Goal: Task Accomplishment & Management: Use online tool/utility

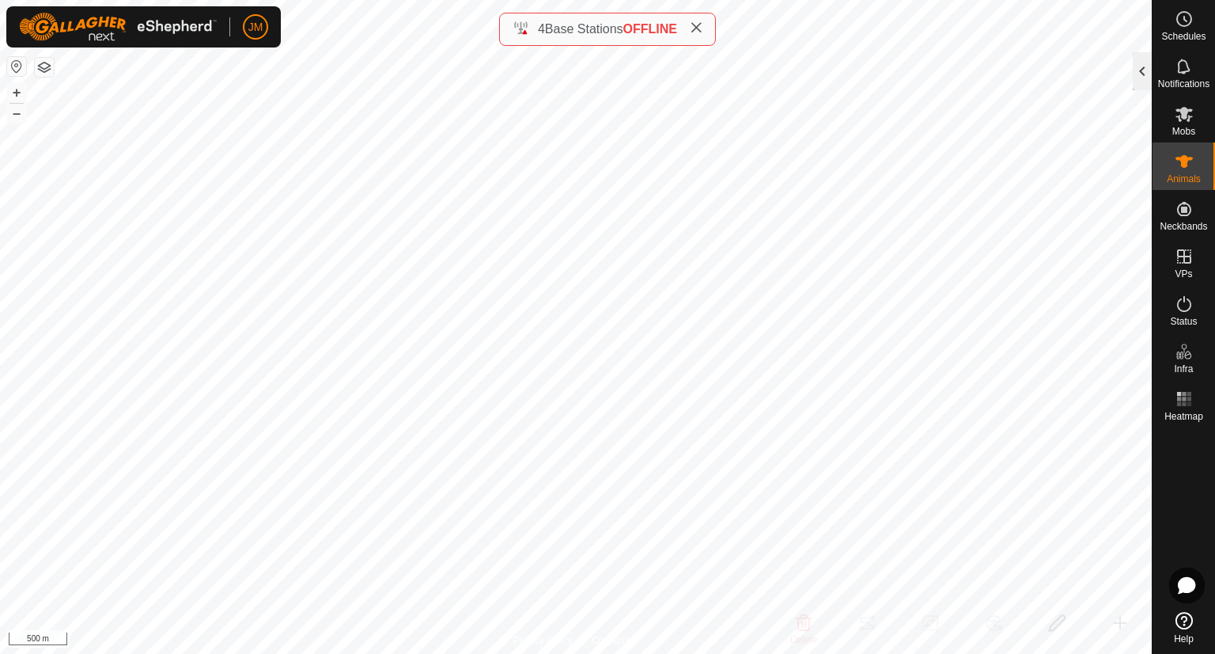
click at [1143, 74] on div at bounding box center [1142, 71] width 19 height 38
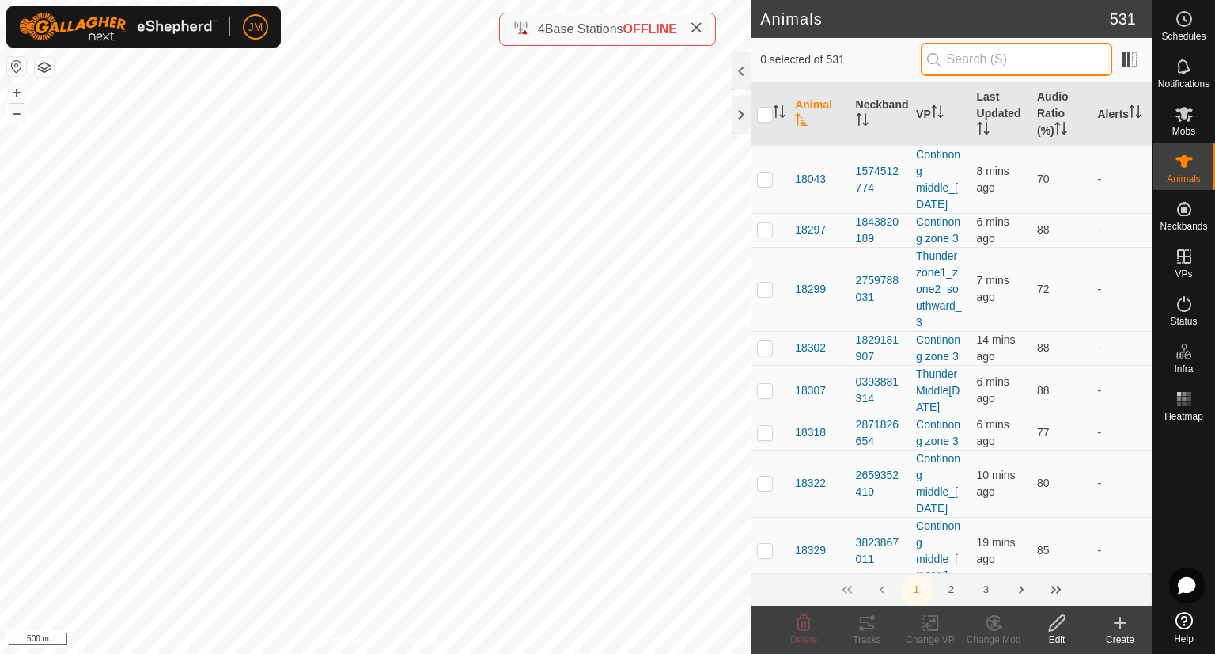
click at [1061, 64] on input "text" at bounding box center [1017, 59] width 192 height 33
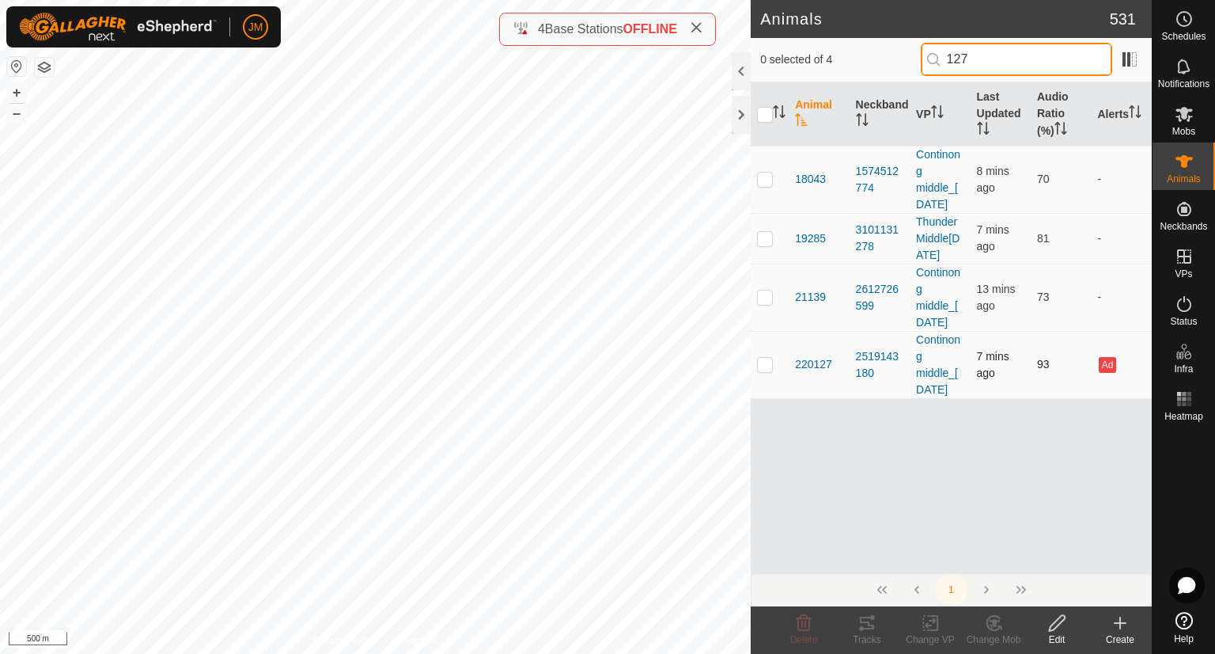
type input "127"
click at [771, 370] on p-checkbox at bounding box center [765, 364] width 16 height 13
checkbox input "true"
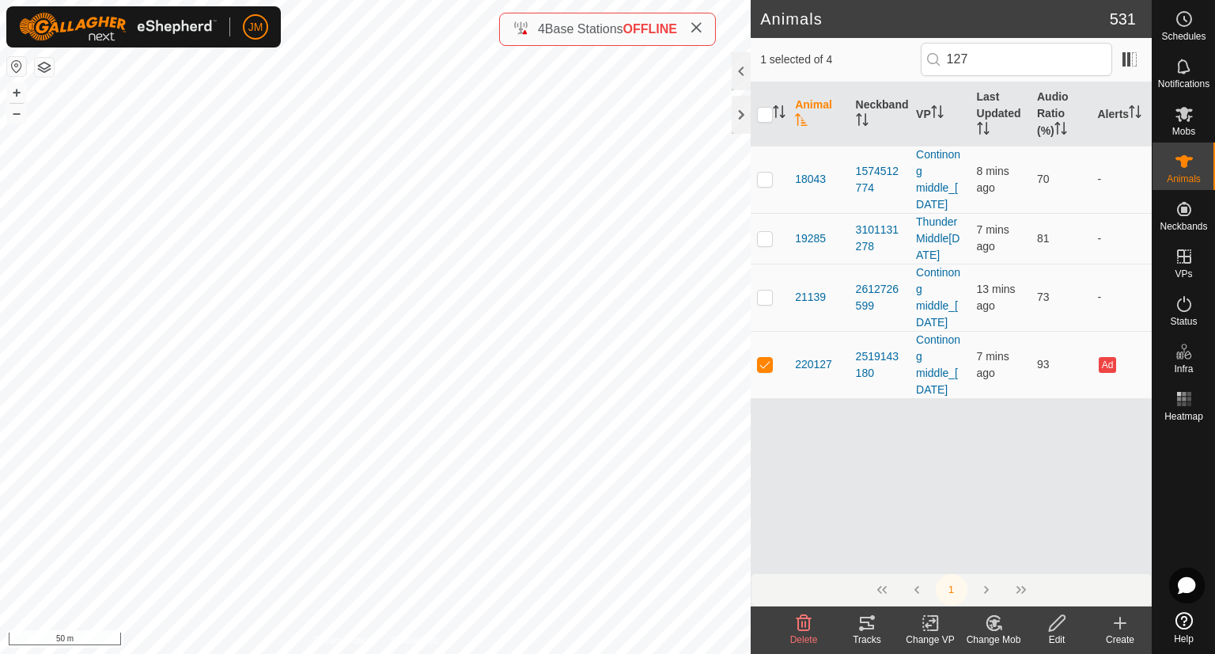
click at [868, 627] on icon at bounding box center [867, 622] width 19 height 19
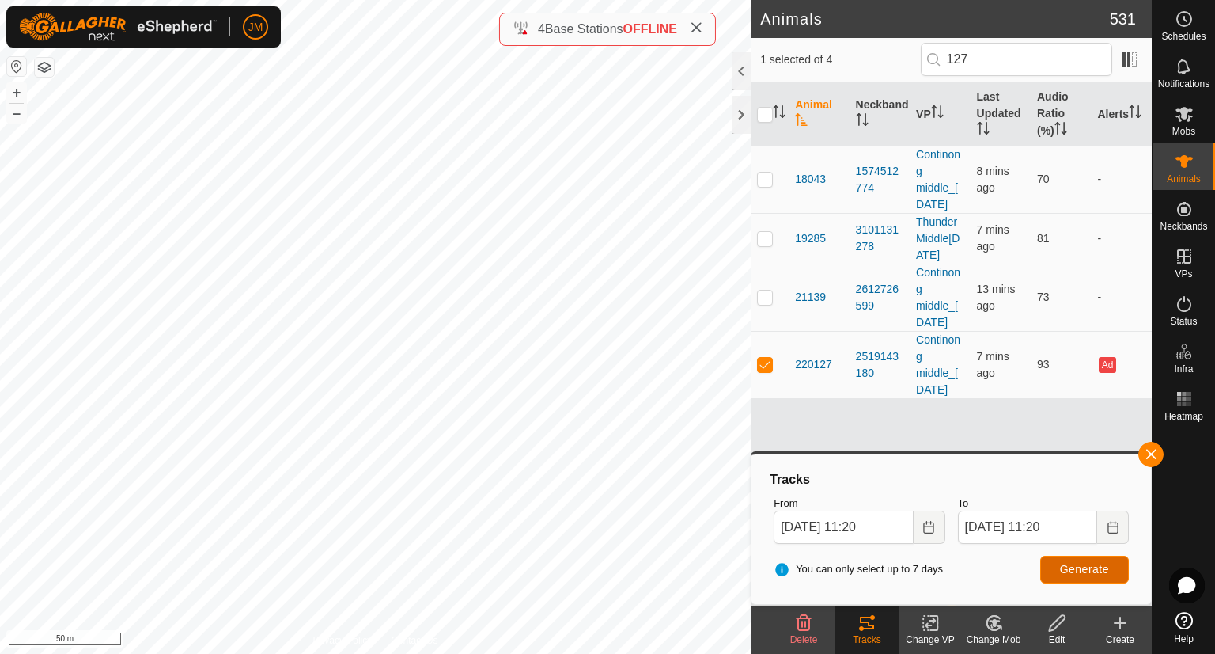
click at [1090, 564] on span "Generate" at bounding box center [1084, 569] width 49 height 13
click at [785, 522] on input "[DATE] 11:20" at bounding box center [843, 526] width 139 height 33
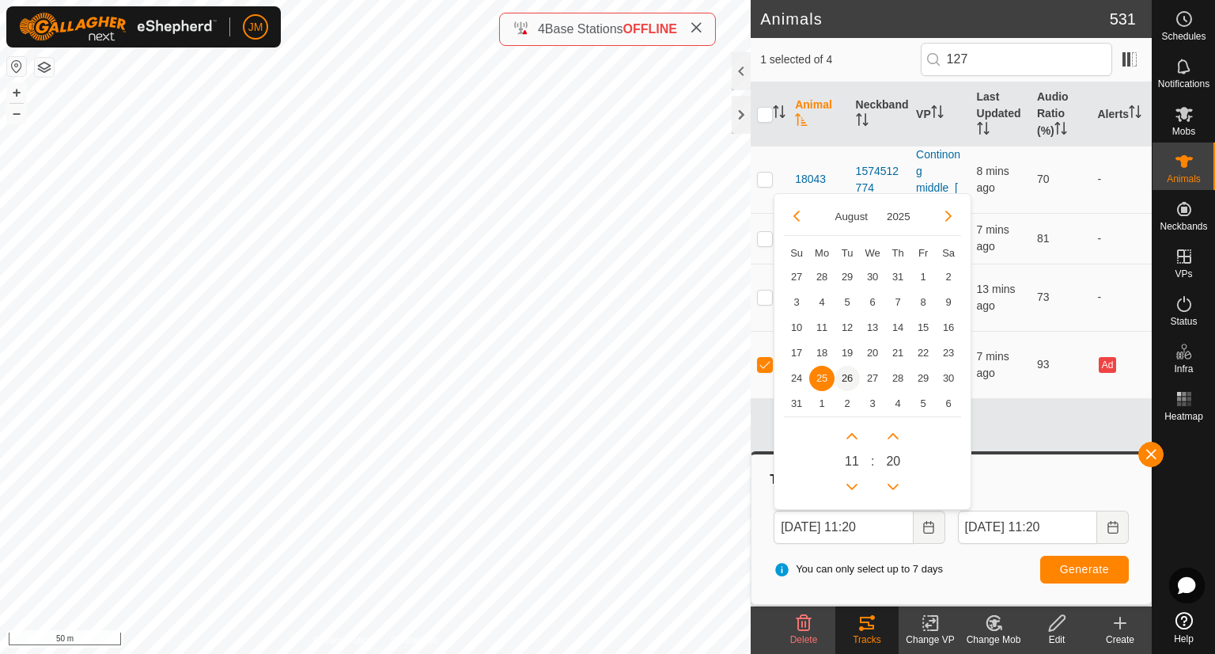
click at [844, 381] on span "26" at bounding box center [847, 378] width 25 height 25
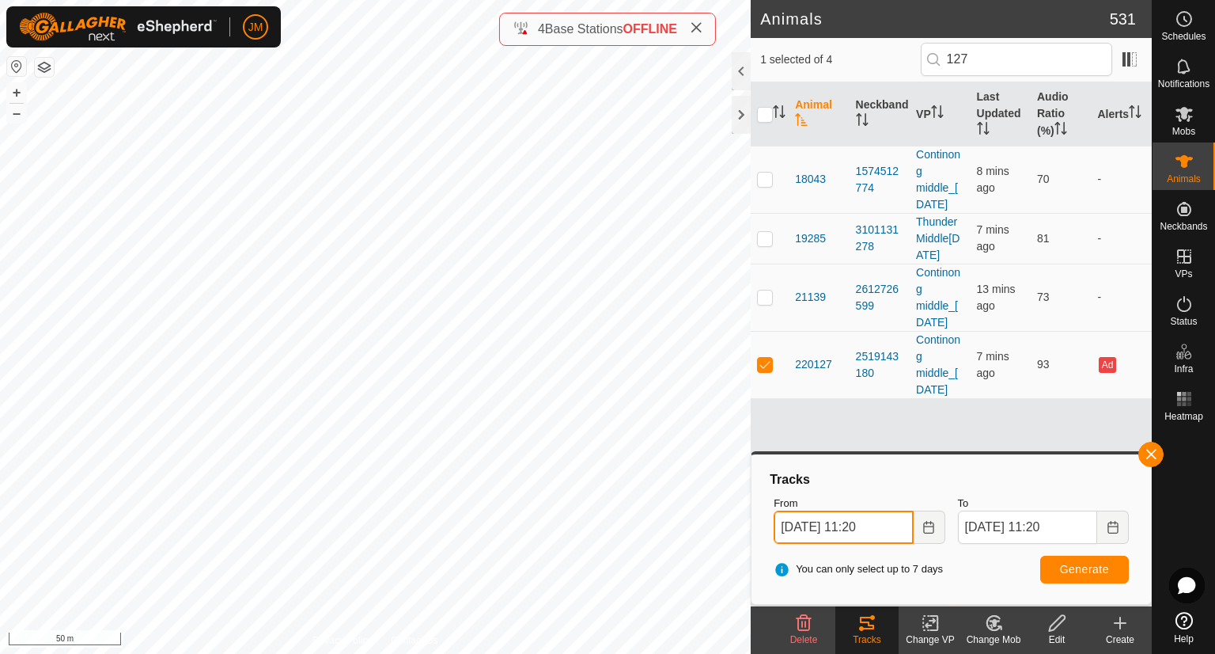
click at [870, 520] on input "[DATE] 11:20" at bounding box center [843, 526] width 139 height 33
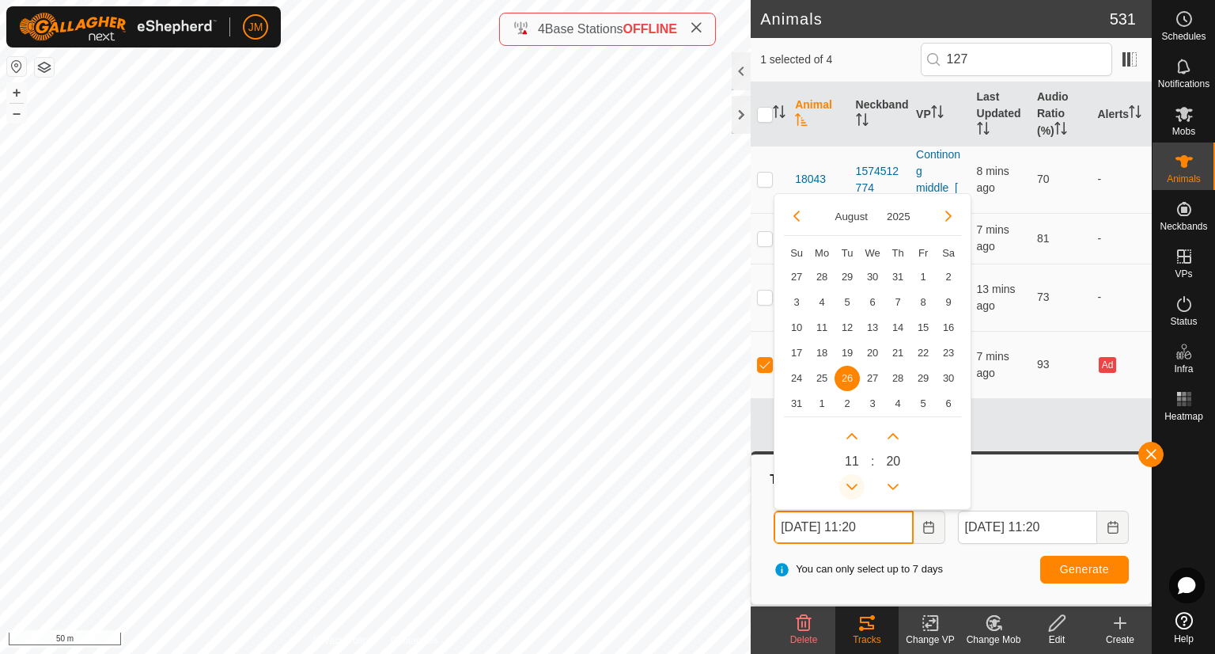
click at [855, 489] on button "Previous Hour" at bounding box center [852, 486] width 25 height 25
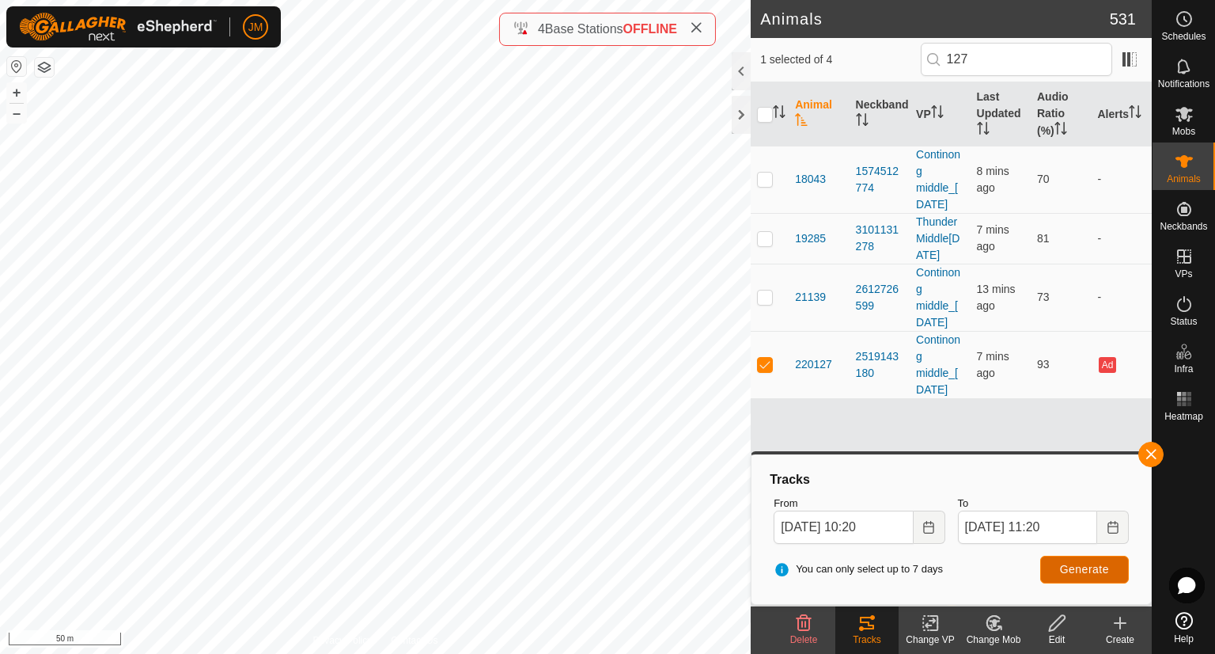
click at [1076, 566] on span "Generate" at bounding box center [1084, 569] width 49 height 13
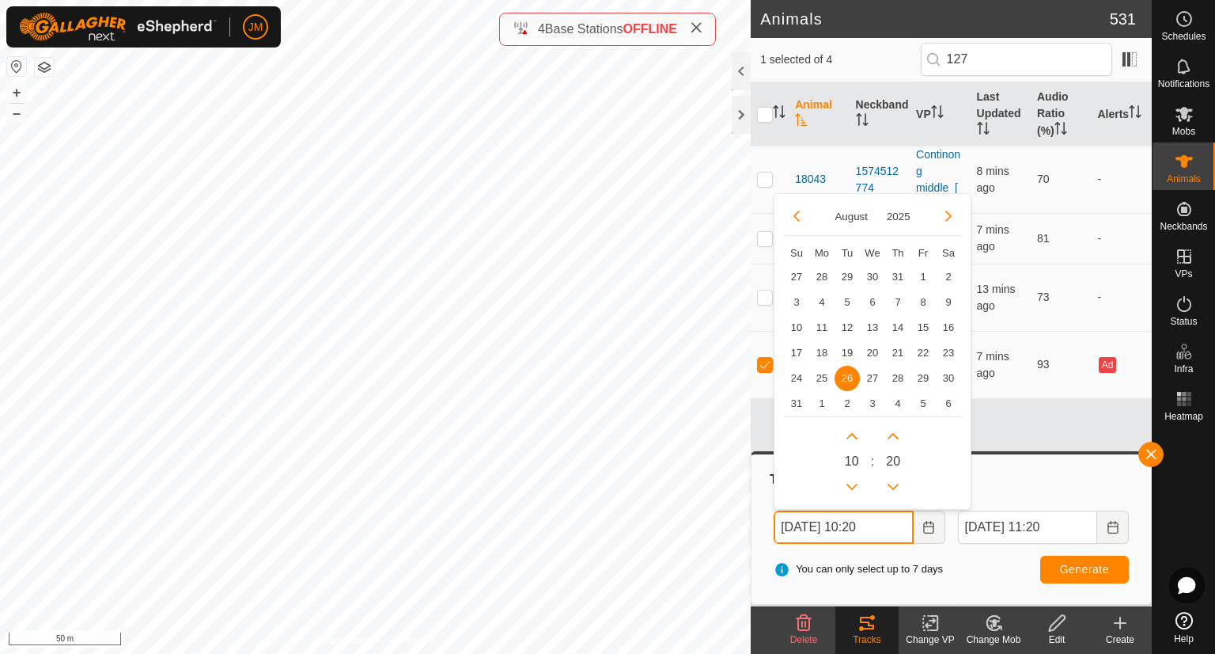
click at [874, 523] on input "[DATE] 10:20" at bounding box center [843, 526] width 139 height 33
click at [848, 488] on button "Previous Hour" at bounding box center [852, 486] width 25 height 25
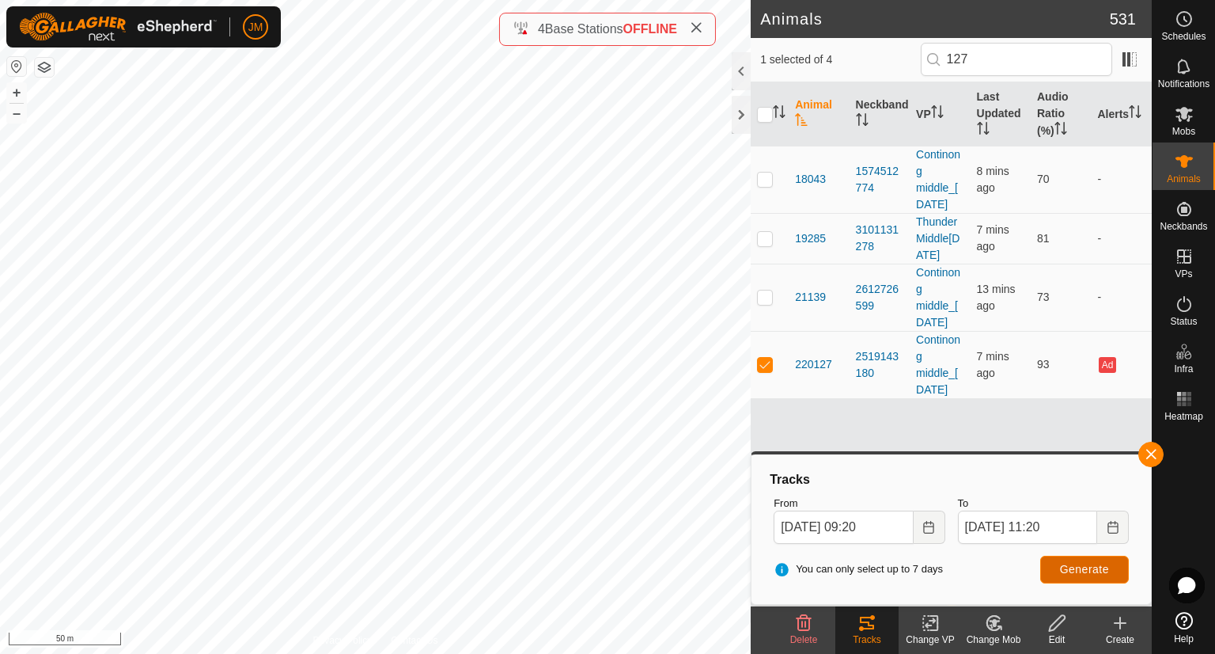
click at [1068, 564] on span "Generate" at bounding box center [1084, 569] width 49 height 13
click at [867, 529] on input "[DATE] 09:20" at bounding box center [843, 526] width 139 height 33
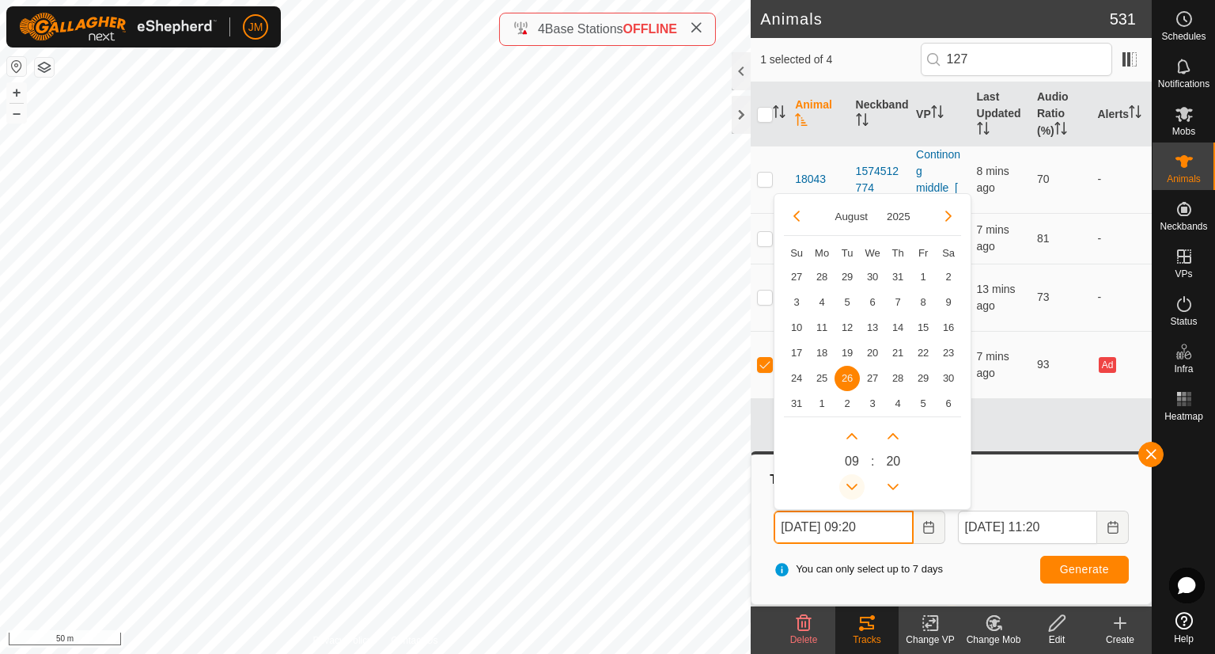
click at [853, 485] on button "Previous Hour" at bounding box center [852, 486] width 25 height 25
click at [854, 487] on span "Previous Hour" at bounding box center [854, 487] width 0 height 0
click at [853, 485] on button "Previous Hour" at bounding box center [852, 486] width 25 height 25
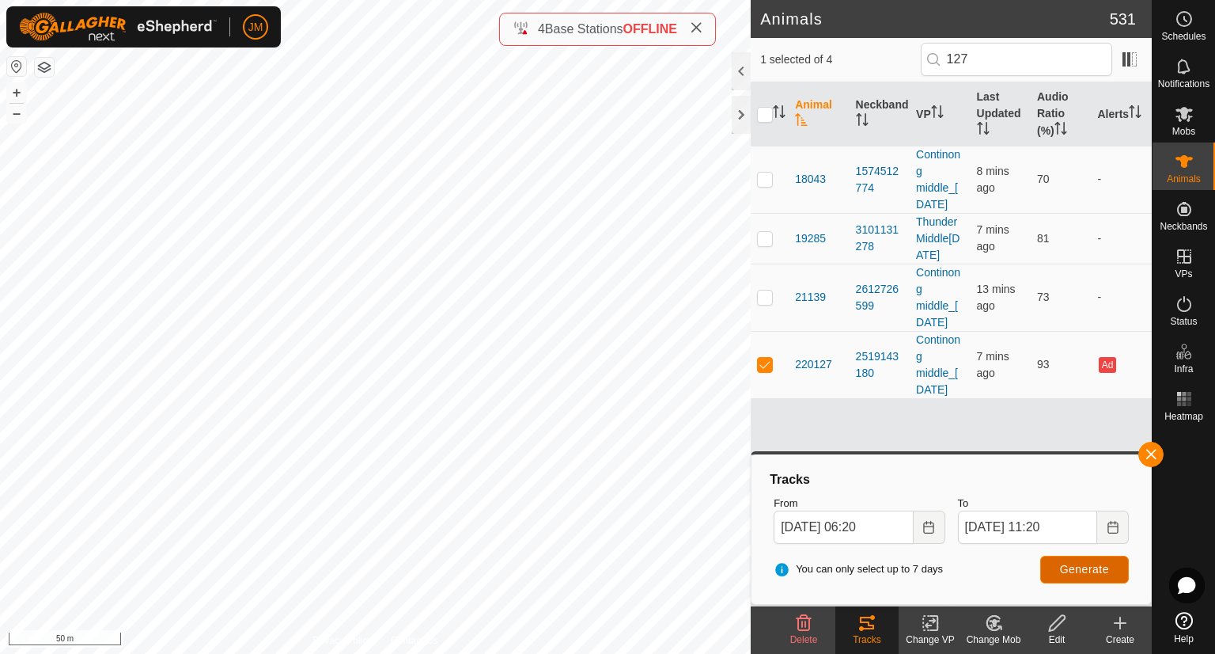
click at [1067, 570] on span "Generate" at bounding box center [1084, 569] width 49 height 13
click at [855, 529] on input "[DATE] 06:20" at bounding box center [843, 526] width 139 height 33
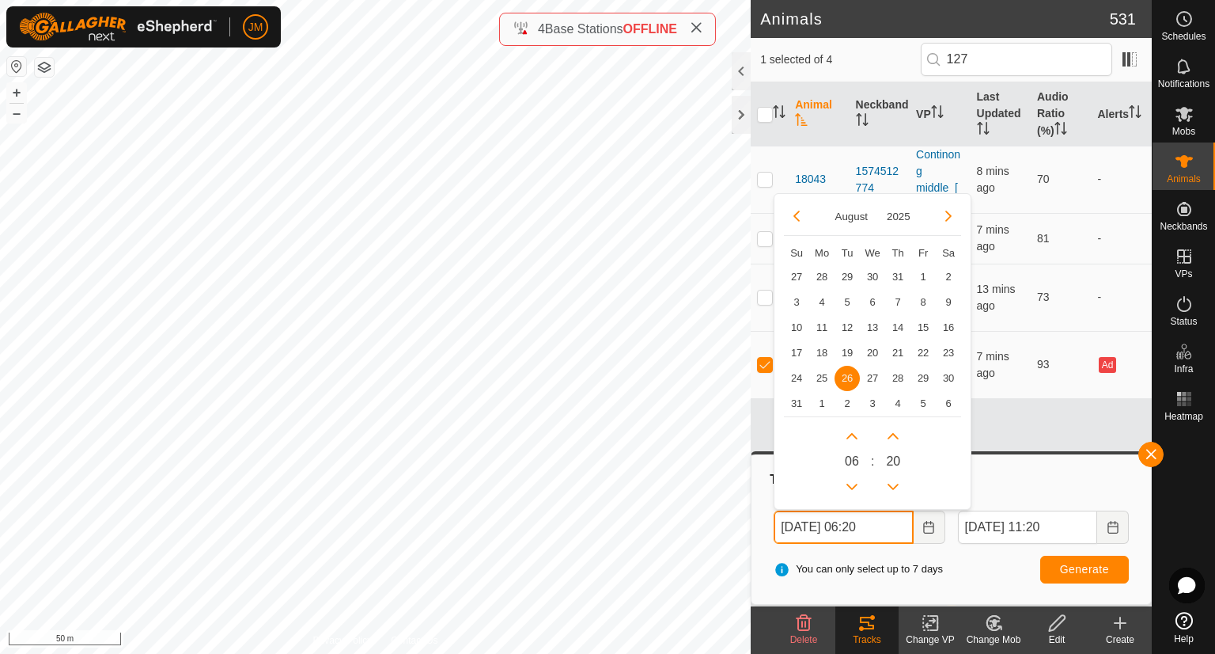
click at [861, 517] on input "[DATE] 06:20" at bounding box center [843, 526] width 139 height 33
click at [852, 491] on button "Previous Hour" at bounding box center [852, 486] width 25 height 25
click at [853, 493] on span "Previous Hour" at bounding box center [853, 493] width 0 height 0
click at [852, 491] on button "Previous Hour" at bounding box center [852, 486] width 25 height 25
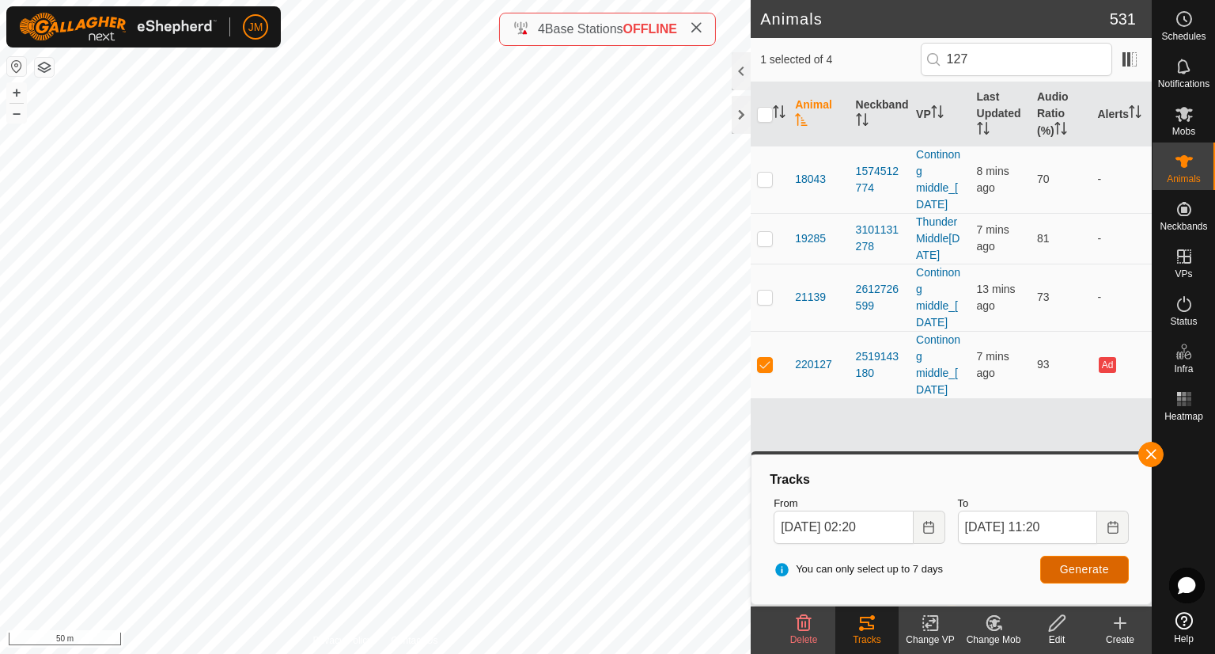
click at [1071, 571] on span "Generate" at bounding box center [1084, 569] width 49 height 13
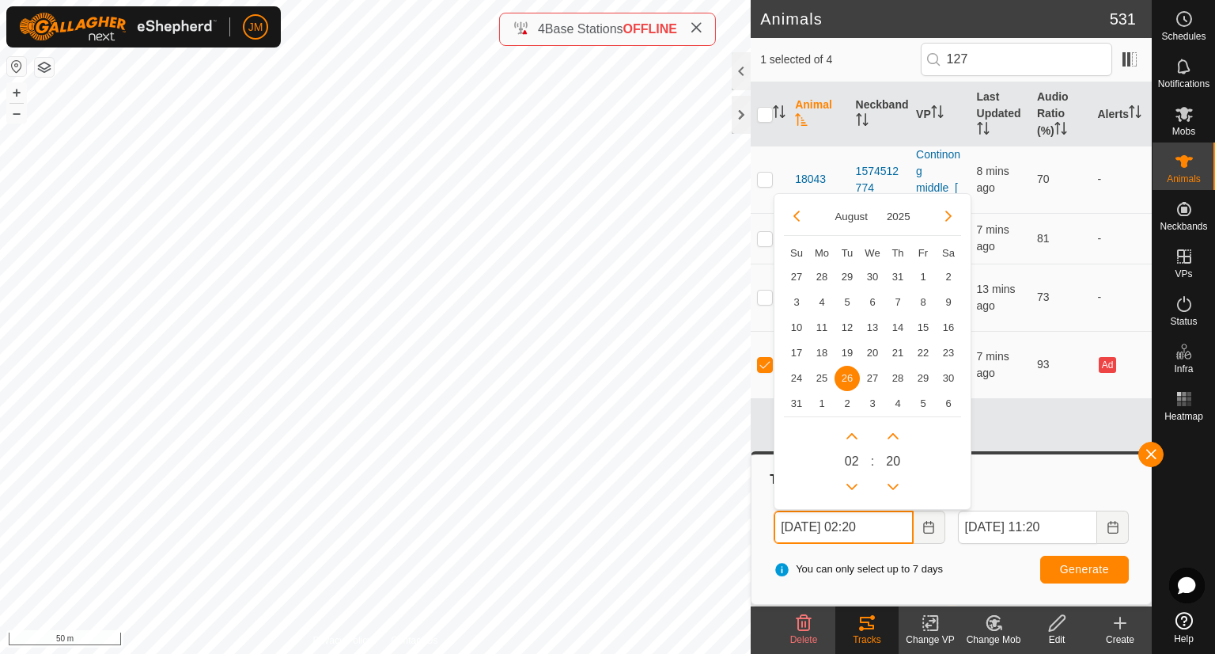
drag, startPoint x: 787, startPoint y: 532, endPoint x: 799, endPoint y: 520, distance: 16.8
click at [787, 532] on input "[DATE] 02:20" at bounding box center [843, 526] width 139 height 33
click at [805, 379] on span "24" at bounding box center [796, 378] width 25 height 25
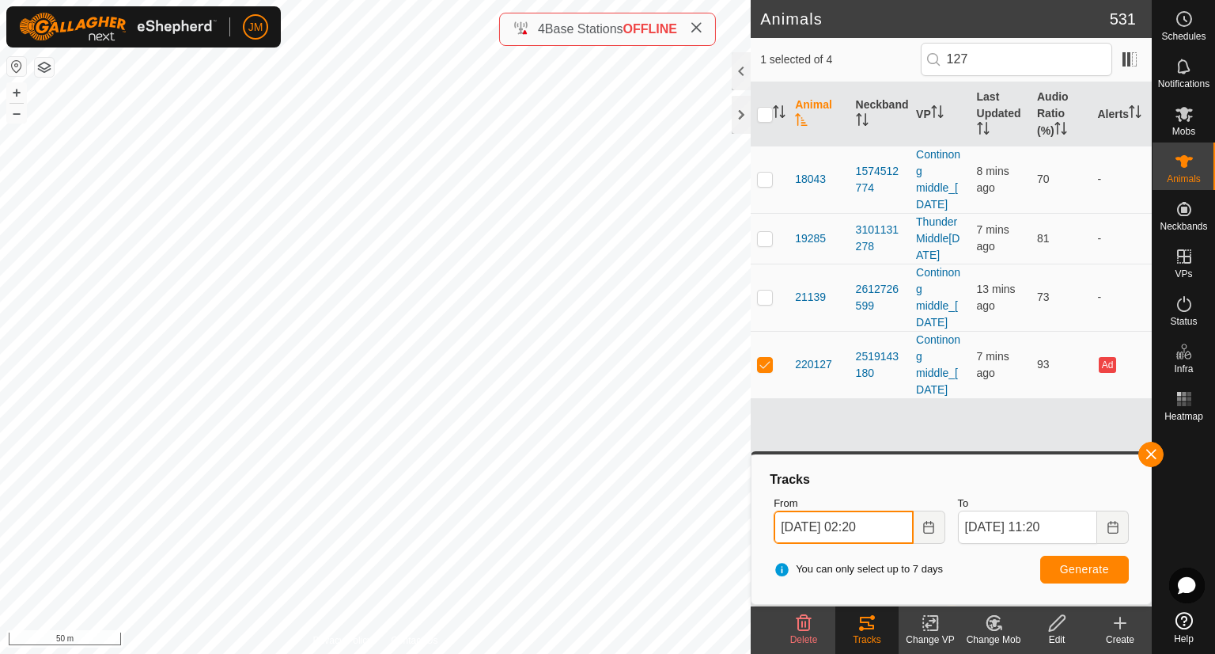
click at [788, 520] on input "[DATE] 02:20" at bounding box center [843, 526] width 139 height 33
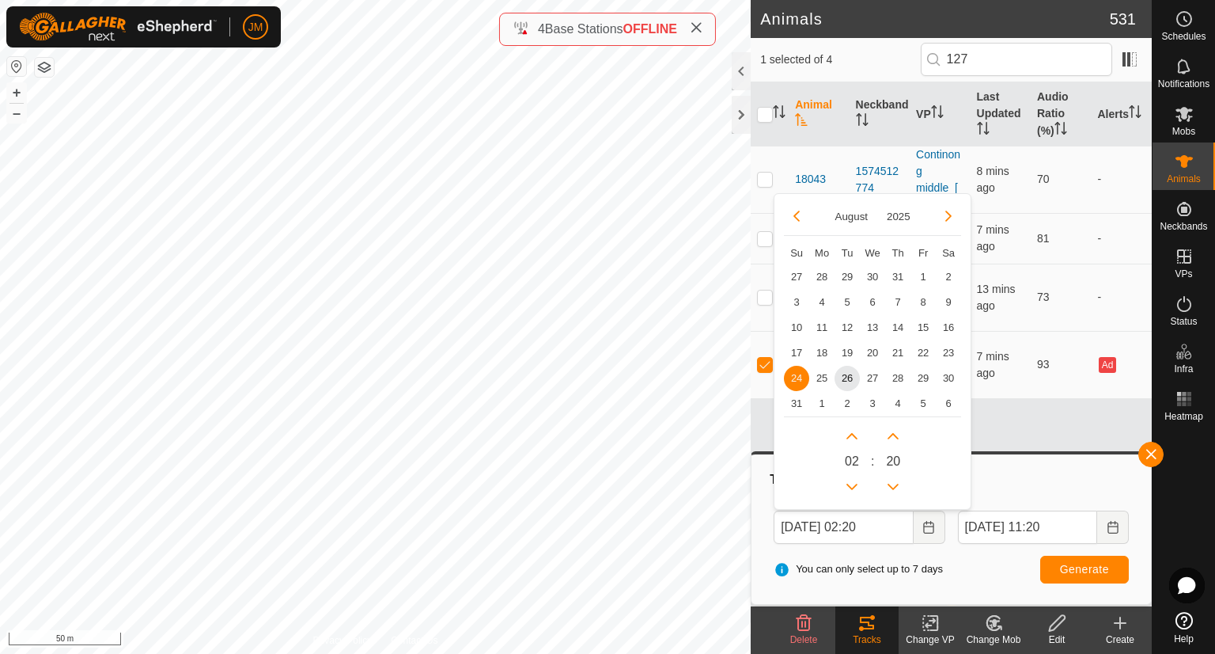
drag, startPoint x: 825, startPoint y: 381, endPoint x: 825, endPoint y: 415, distance: 34.0
click at [825, 381] on span "25" at bounding box center [822, 378] width 25 height 25
type input "[DATE] 02:20"
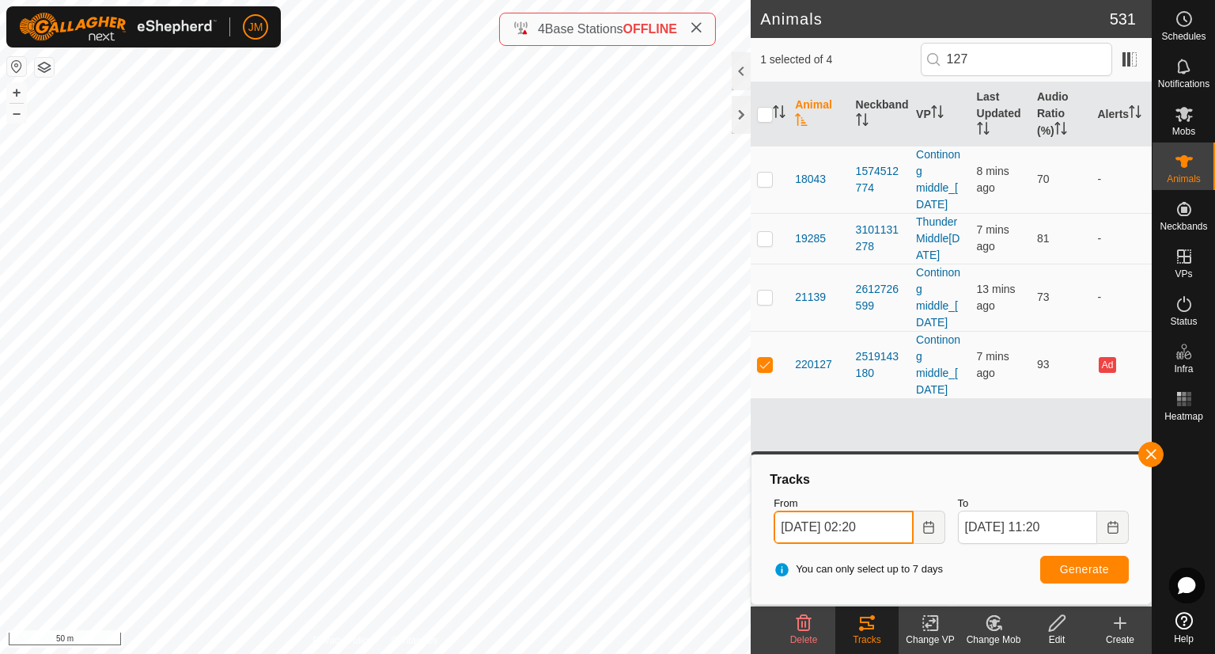
click at [866, 529] on input "[DATE] 02:20" at bounding box center [843, 526] width 139 height 33
click at [1064, 571] on span "Generate" at bounding box center [1084, 569] width 49 height 13
click at [1148, 451] on button "button" at bounding box center [1151, 454] width 25 height 25
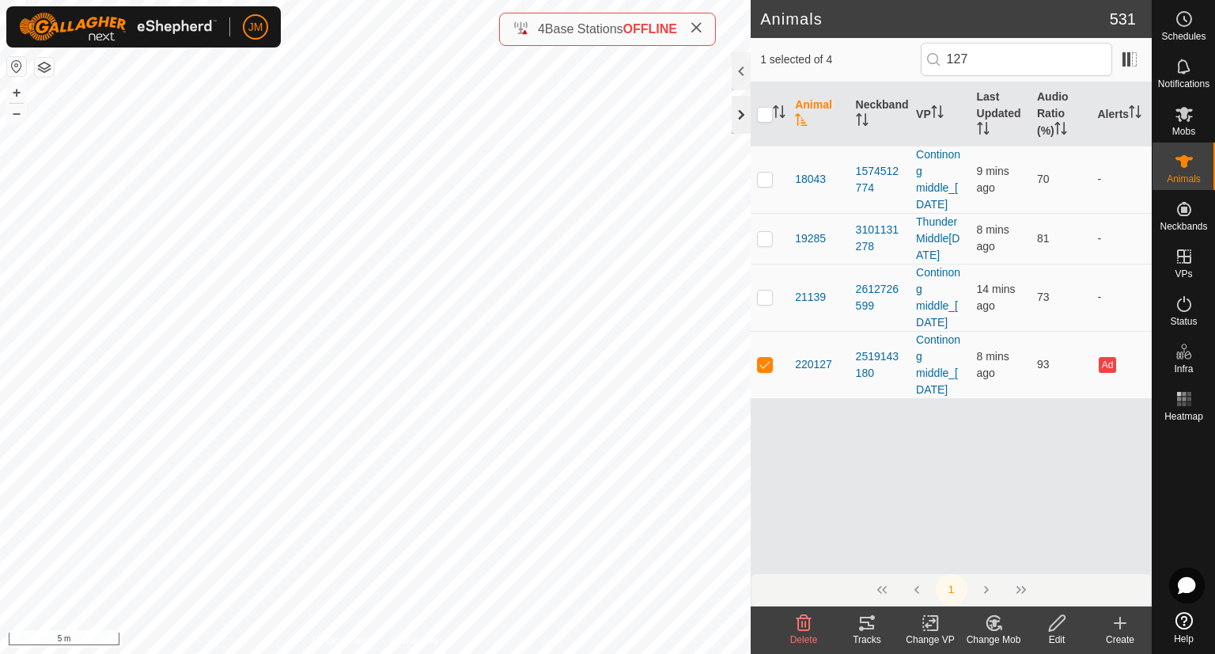
click at [738, 121] on div at bounding box center [741, 115] width 19 height 38
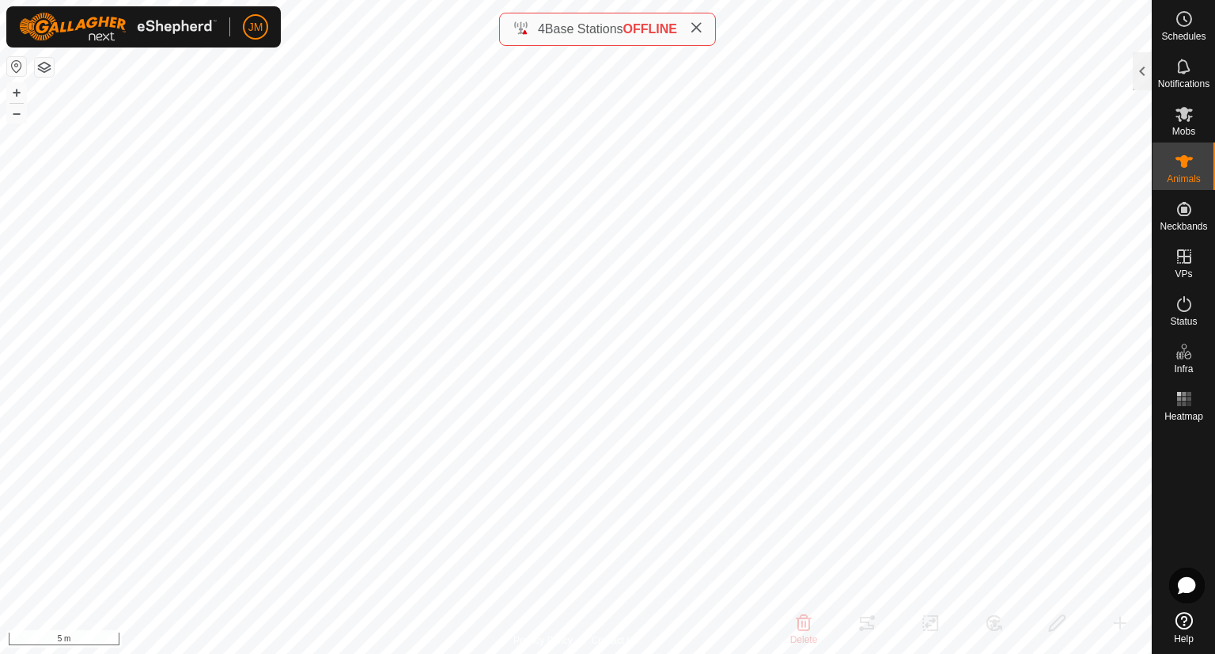
click at [698, 28] on icon at bounding box center [696, 27] width 13 height 13
click at [22, 112] on button "–" at bounding box center [16, 113] width 19 height 19
click at [13, 108] on button "–" at bounding box center [16, 113] width 19 height 19
